Goal: Find specific page/section: Find specific page/section

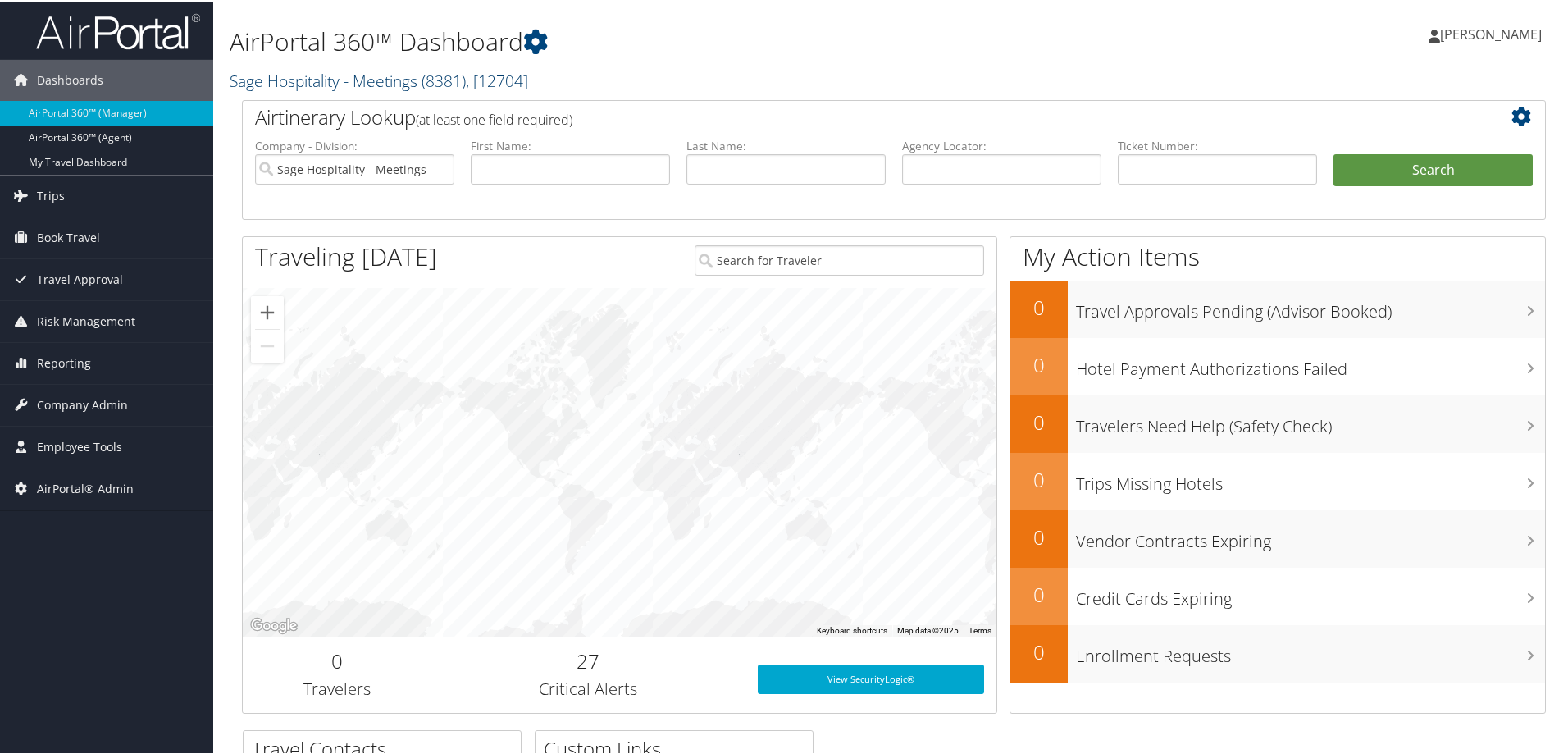
click at [295, 76] on link "Sage Hospitality - Meetings ( 8381 ) , [ 12704 ]" at bounding box center [379, 79] width 298 height 22
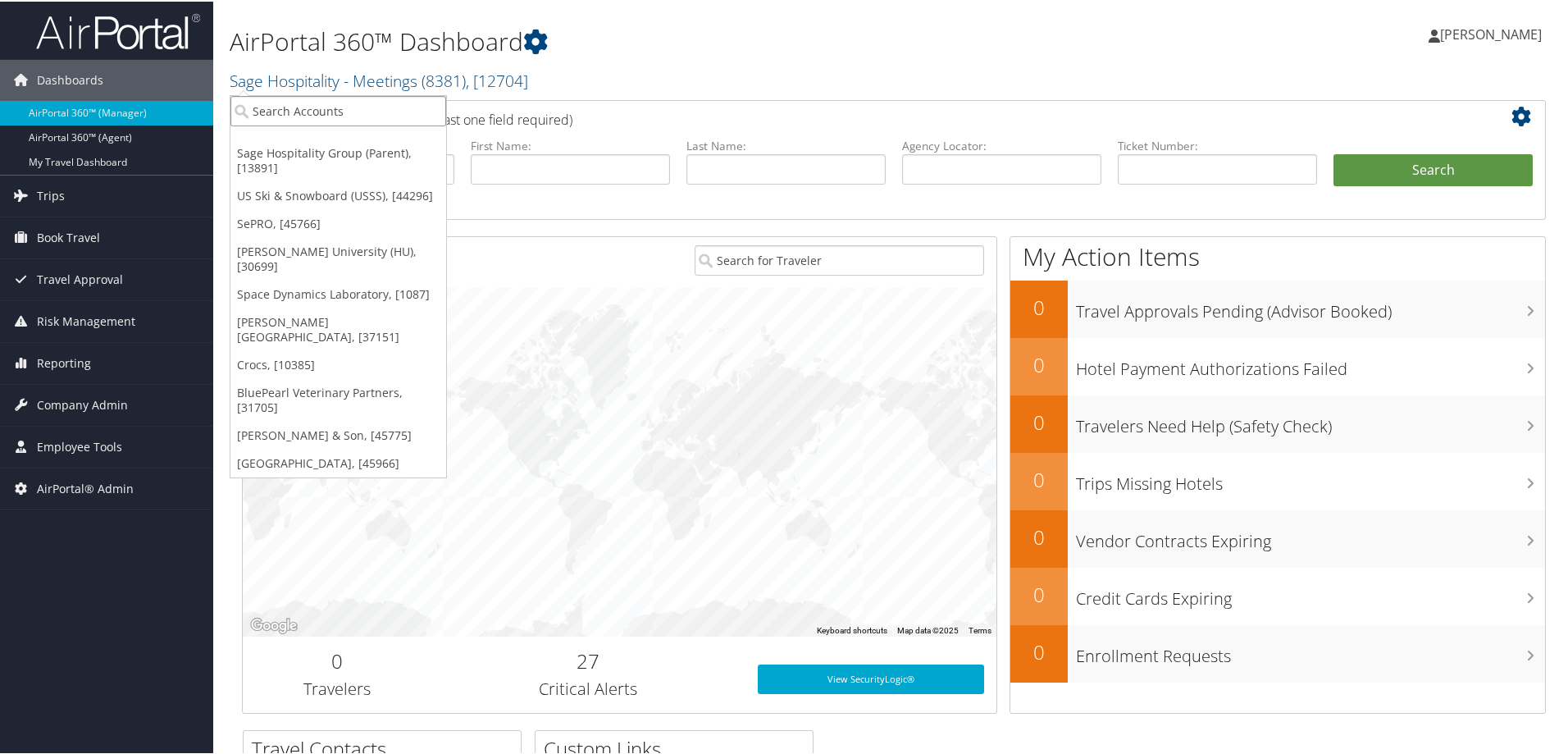
click at [321, 110] on input "search" at bounding box center [338, 109] width 216 height 30
type input "sola"
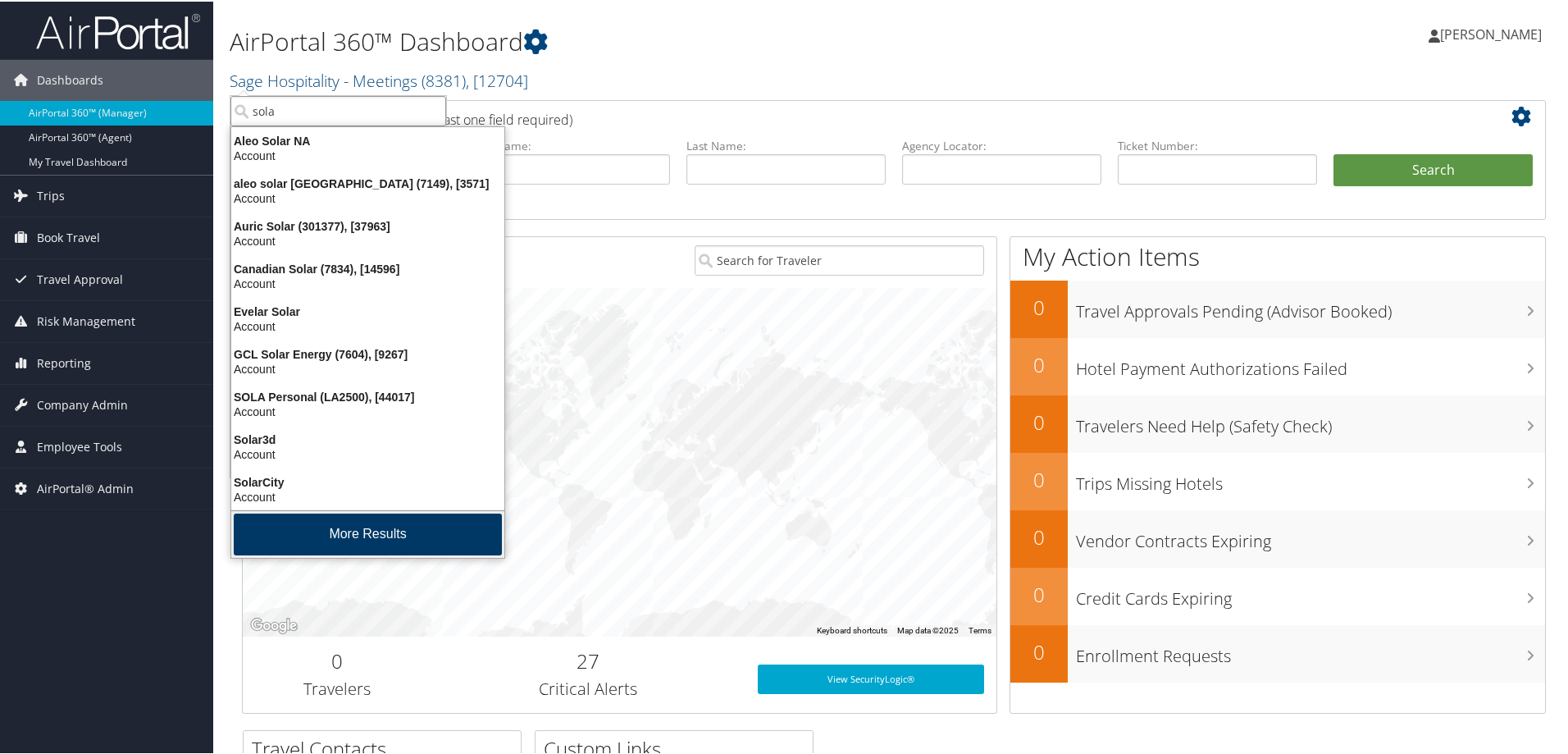
click at [320, 531] on button "More Results" at bounding box center [368, 533] width 268 height 42
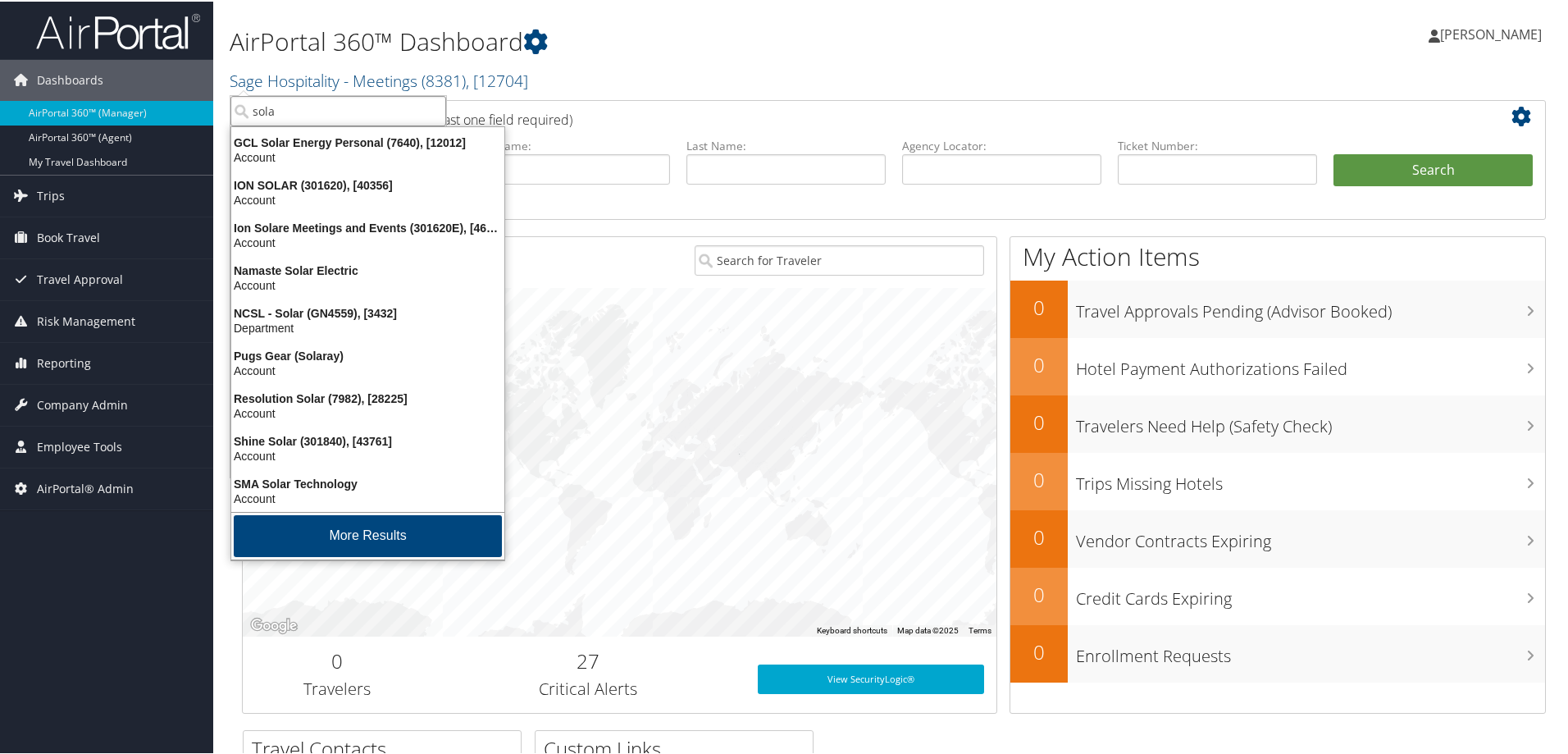
scroll to position [386, 0]
click at [319, 531] on button "More Results" at bounding box center [368, 535] width 268 height 42
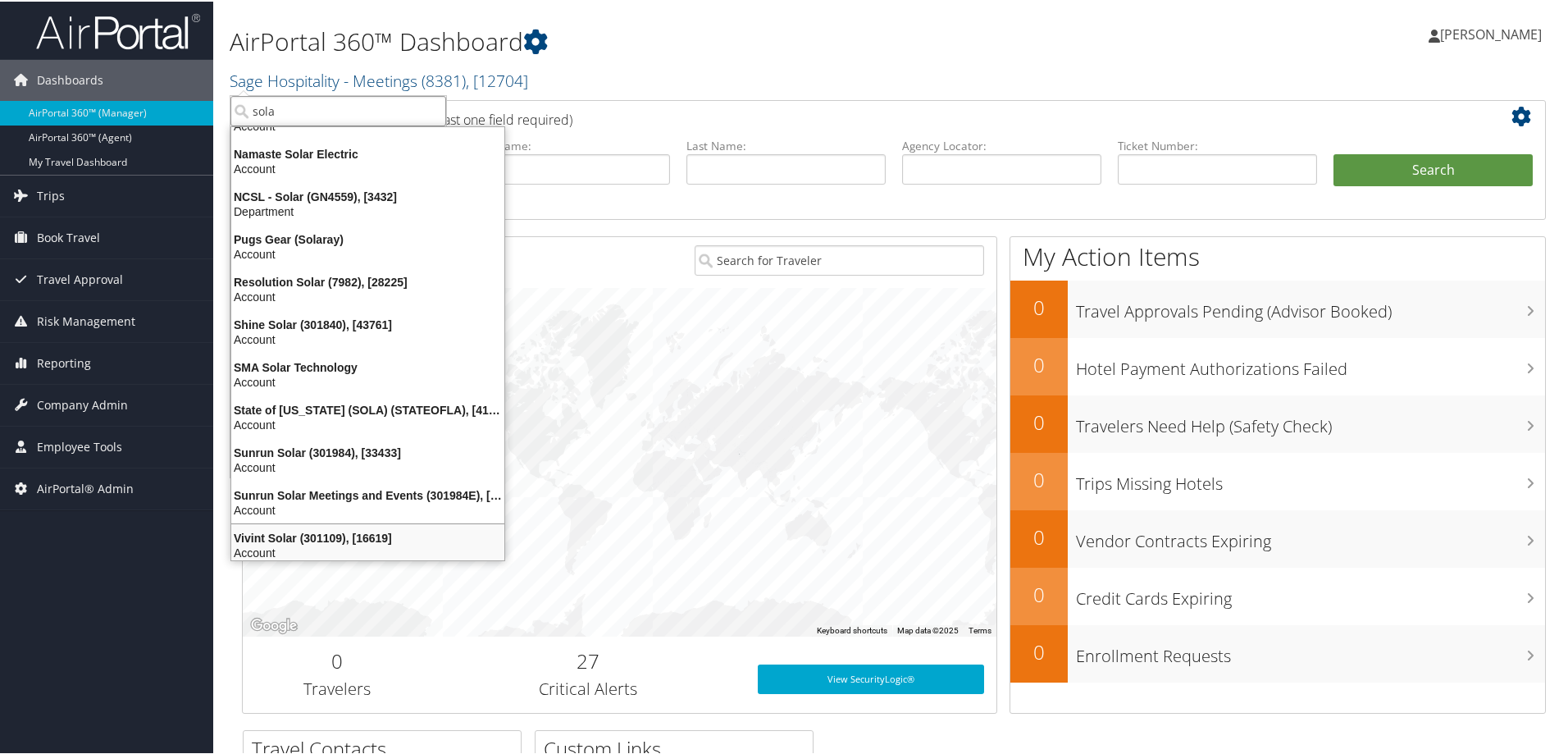
scroll to position [511, 0]
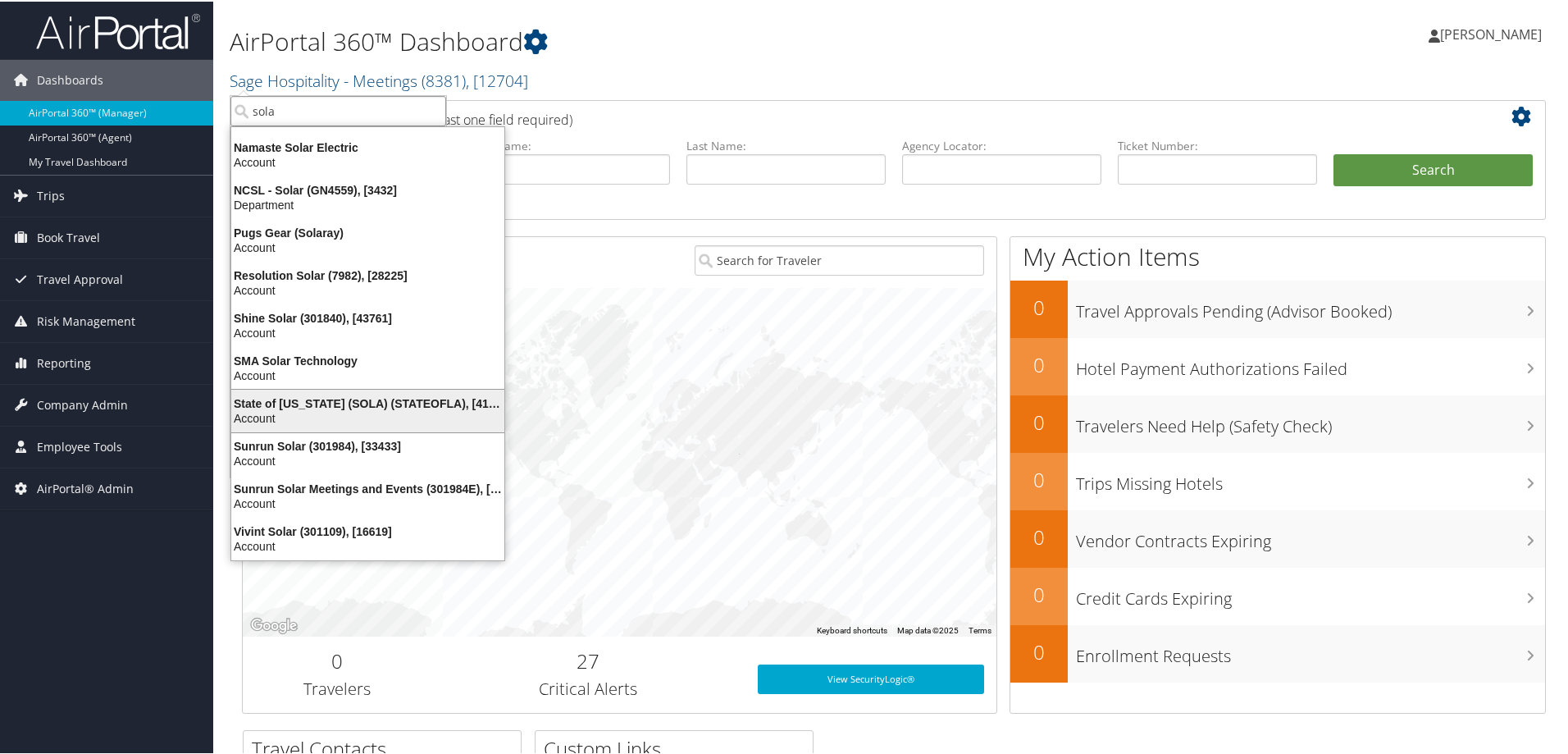
click at [307, 413] on div "Account" at bounding box center [368, 417] width 293 height 15
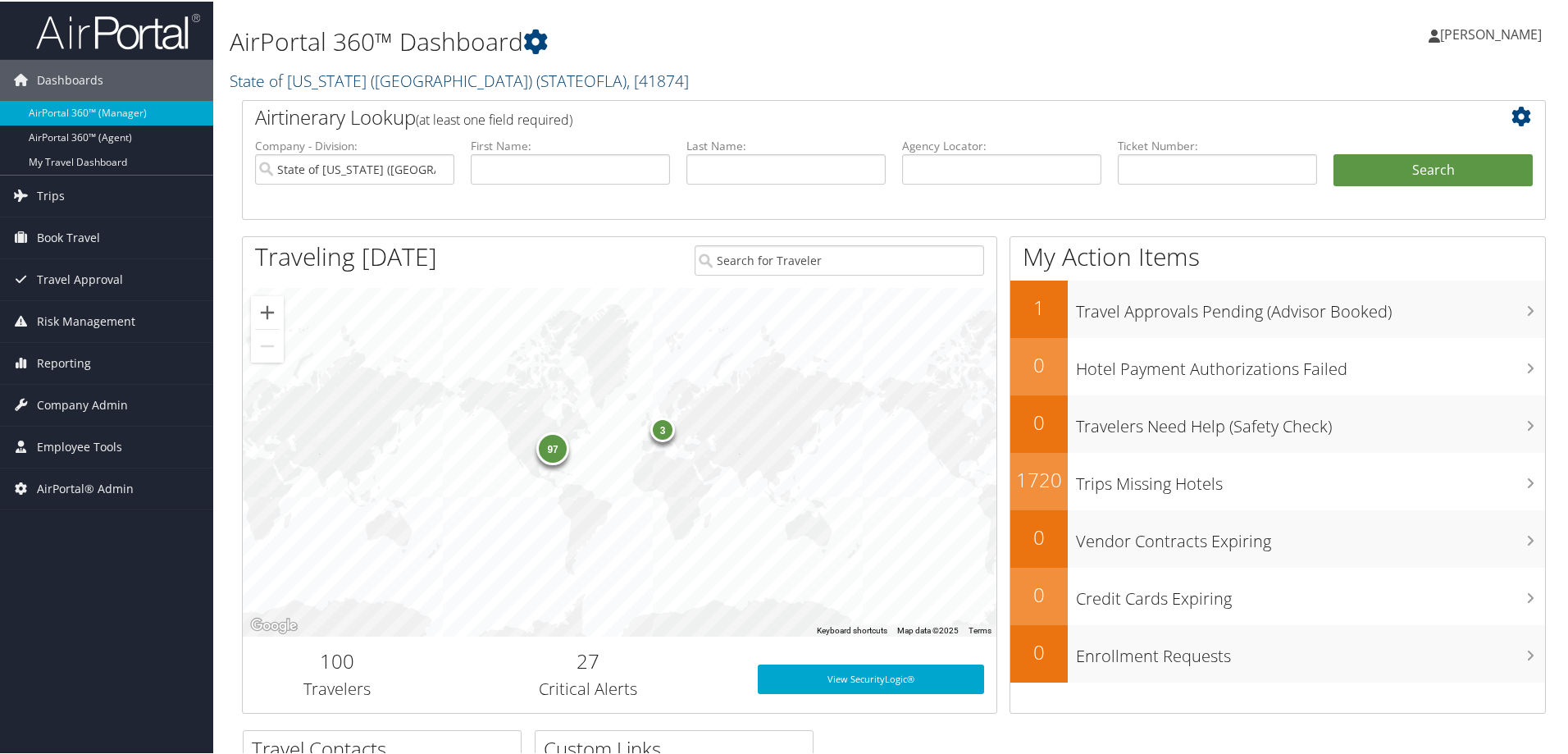
click at [536, 83] on span "( STATEOFLA )" at bounding box center [581, 79] width 90 height 22
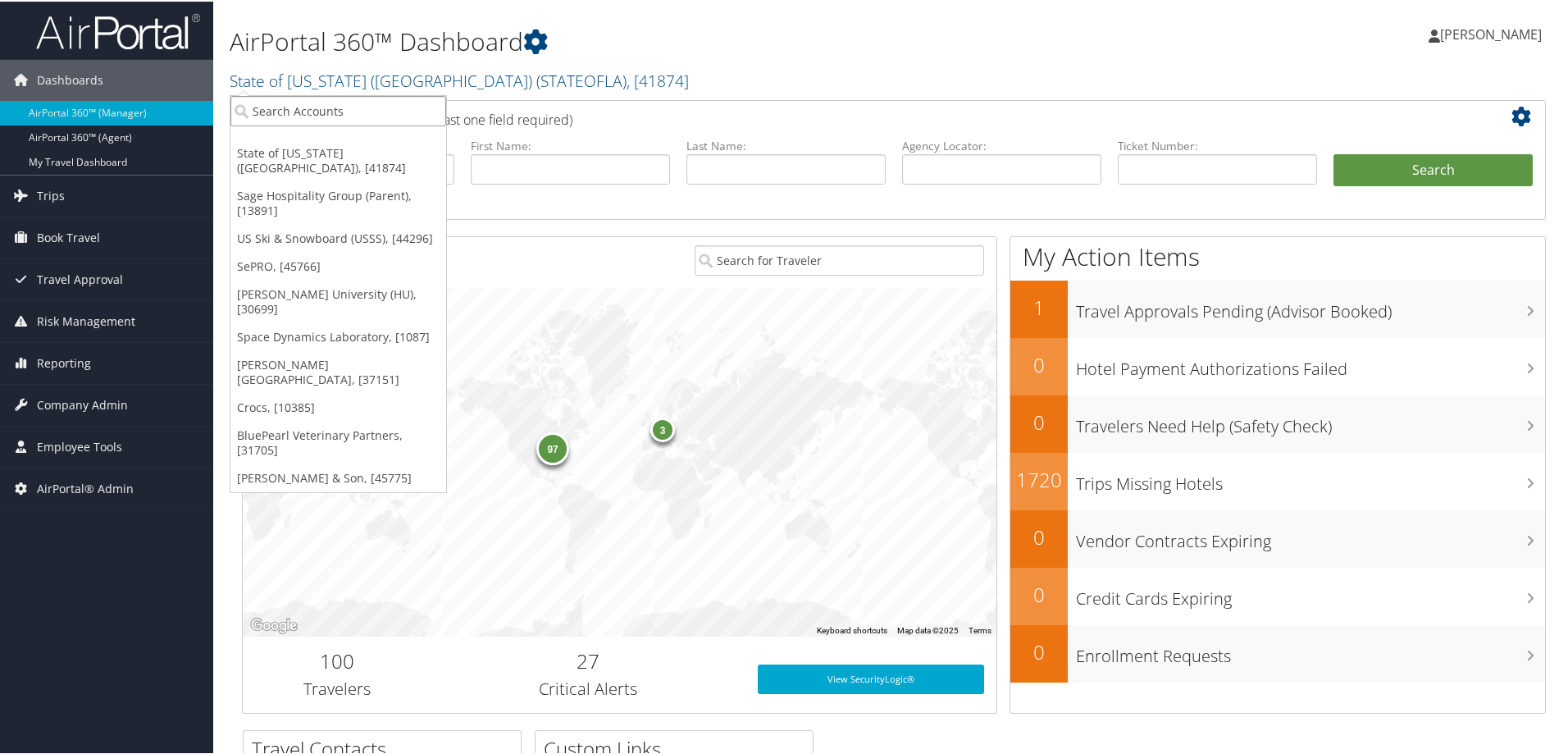
click at [400, 116] on input "search" at bounding box center [338, 109] width 216 height 30
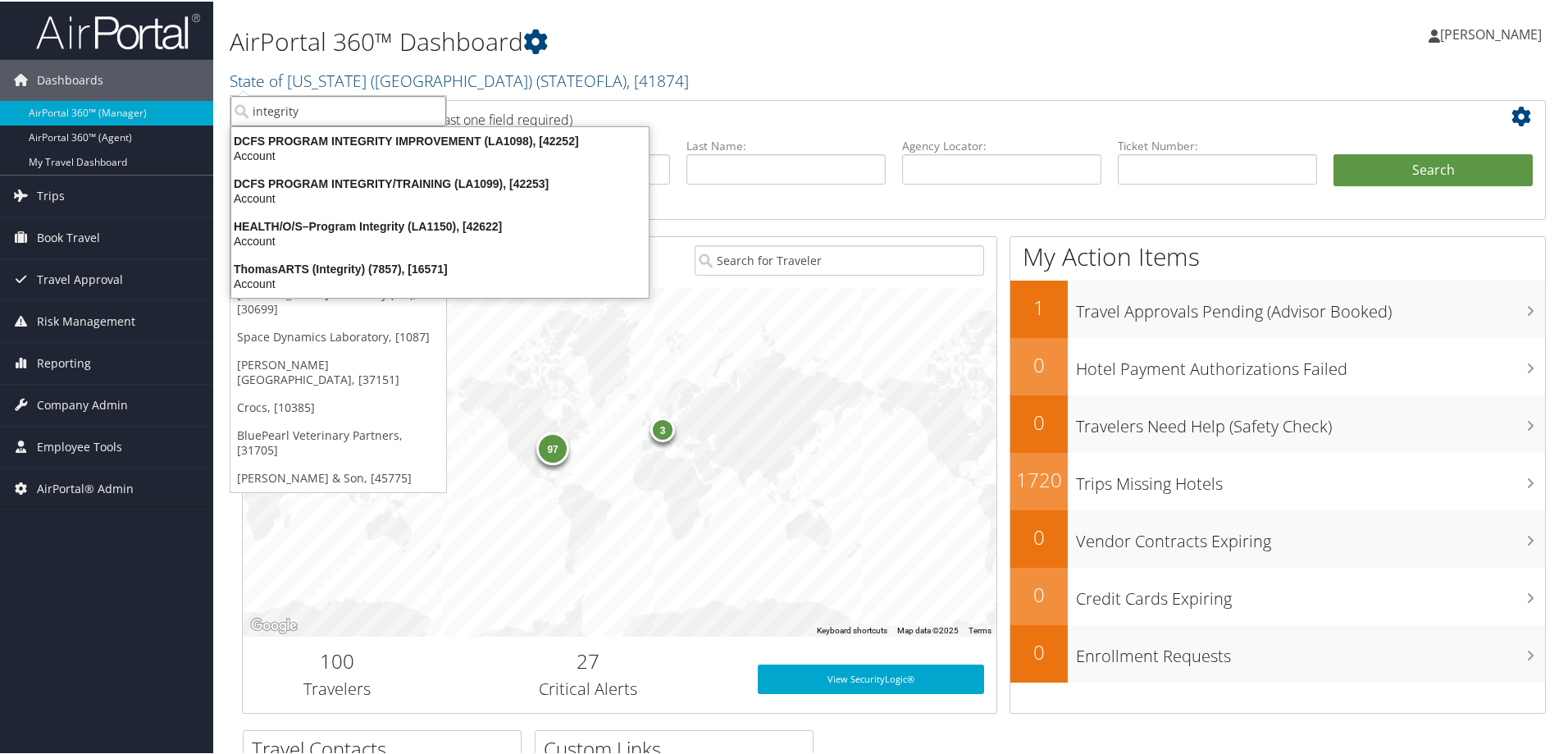
type input "integrity"
